Goal: Check status

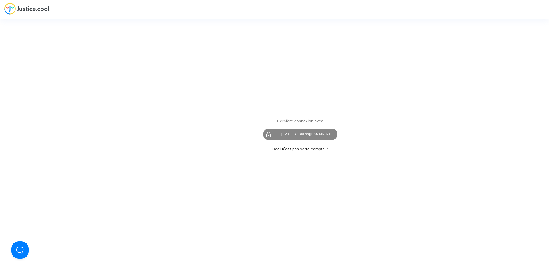
click at [290, 130] on div "[EMAIL_ADDRESS][DOMAIN_NAME]" at bounding box center [300, 134] width 74 height 11
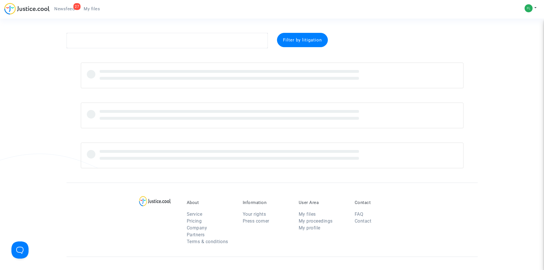
click at [72, 10] on span "Newsfeed" at bounding box center [64, 8] width 20 height 5
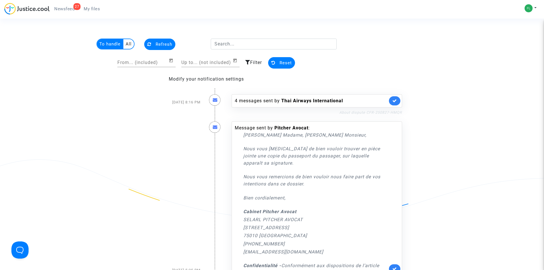
click at [366, 111] on link "About dispute CFR-250827-HMQR" at bounding box center [371, 112] width 63 height 4
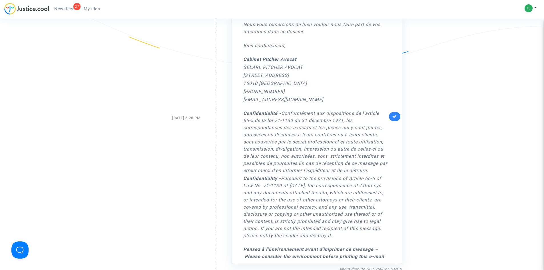
scroll to position [29, 0]
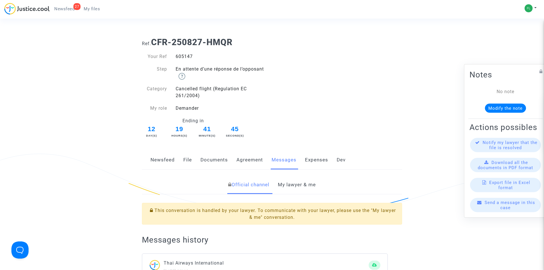
scroll to position [143, 0]
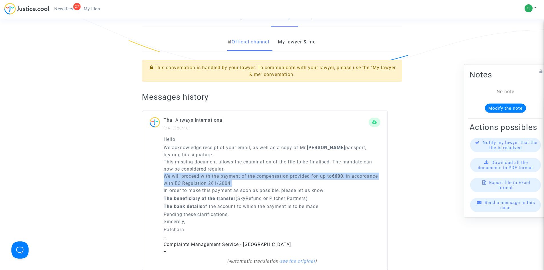
drag, startPoint x: 165, startPoint y: 178, endPoint x: 266, endPoint y: 180, distance: 100.9
click at [266, 180] on p "We acknowledge receipt of your email, as well as a copy of Mr. Ismael Bahri's p…" at bounding box center [272, 169] width 217 height 50
click at [318, 180] on p "We acknowledge receipt of your email, as well as a copy of Mr. Ismael Bahri's p…" at bounding box center [272, 169] width 217 height 50
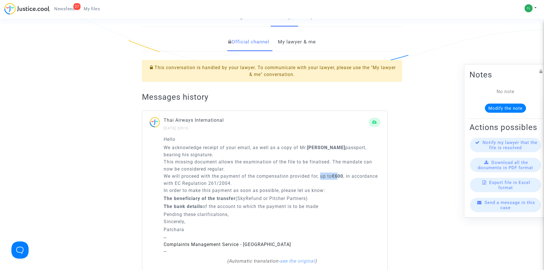
drag, startPoint x: 322, startPoint y: 176, endPoint x: 341, endPoint y: 176, distance: 18.9
click at [341, 176] on p "We acknowledge receipt of your email, as well as a copy of Mr. Ismael Bahri's p…" at bounding box center [272, 169] width 217 height 50
click at [204, 178] on p "We acknowledge receipt of your email, as well as a copy of Mr. Ismael Bahri's p…" at bounding box center [272, 169] width 217 height 50
drag, startPoint x: 164, startPoint y: 190, endPoint x: 333, endPoint y: 188, distance: 168.9
click at [333, 188] on div "Hello We acknowledge receipt of your email, as well as a copy of Mr. Ismael Bah…" at bounding box center [265, 203] width 246 height 134
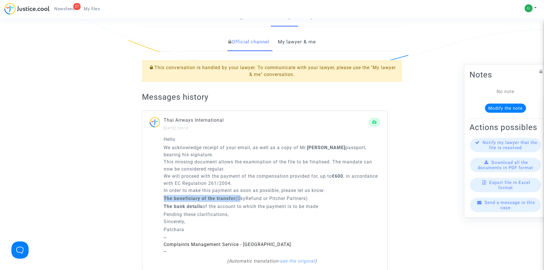
drag, startPoint x: 165, startPoint y: 198, endPoint x: 268, endPoint y: 197, distance: 103.2
click at [238, 199] on p "The beneficiary of the transfer (SkyRefund or Pitcher Partners)" at bounding box center [272, 198] width 217 height 7
click at [269, 197] on p "The beneficiary of the transfer (SkyRefund or Pitcher Partners)" at bounding box center [272, 198] width 217 height 7
drag, startPoint x: 169, startPoint y: 207, endPoint x: 231, endPoint y: 207, distance: 62.0
click at [231, 207] on p "The bank details of the account to which the payment is to be made" at bounding box center [272, 206] width 217 height 7
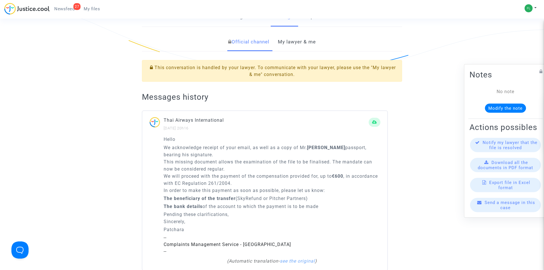
click at [242, 209] on p "The bank details of the account to which the payment is to be made" at bounding box center [272, 206] width 217 height 7
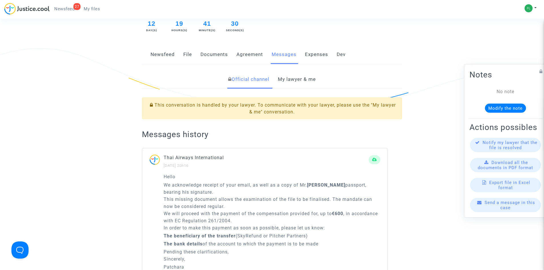
scroll to position [0, 0]
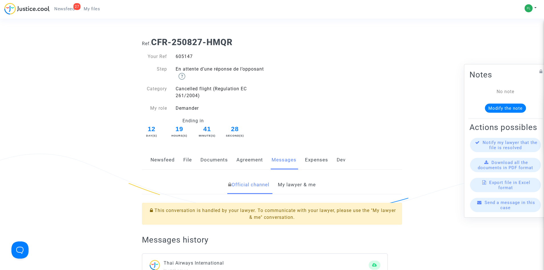
drag, startPoint x: 199, startPoint y: 57, endPoint x: 175, endPoint y: 58, distance: 23.5
click at [175, 58] on div "605147" at bounding box center [221, 56] width 101 height 7
copy div "605147"
